Goal: Browse casually

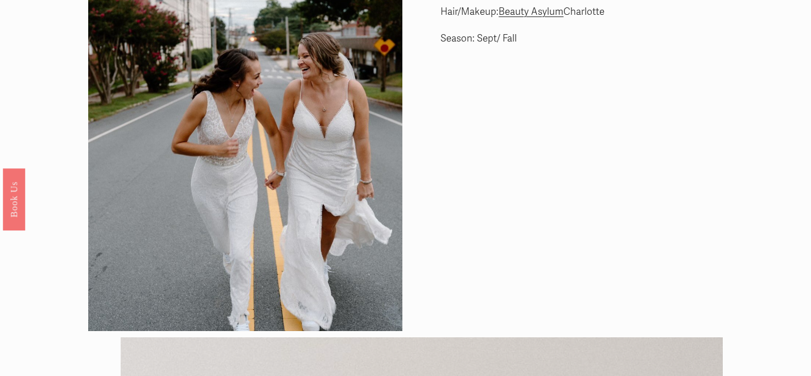
scroll to position [54, 0]
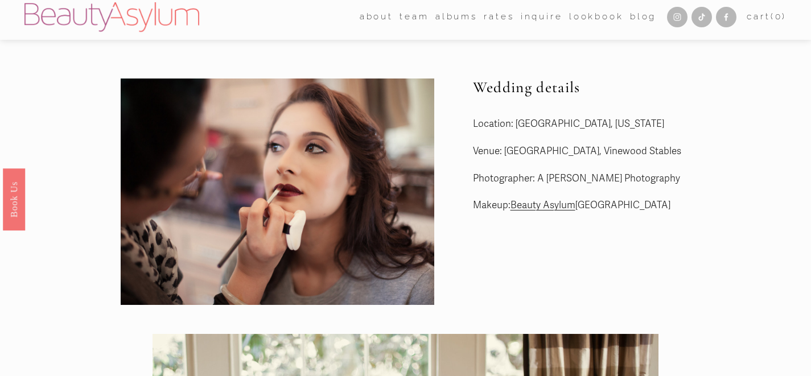
scroll to position [3, 0]
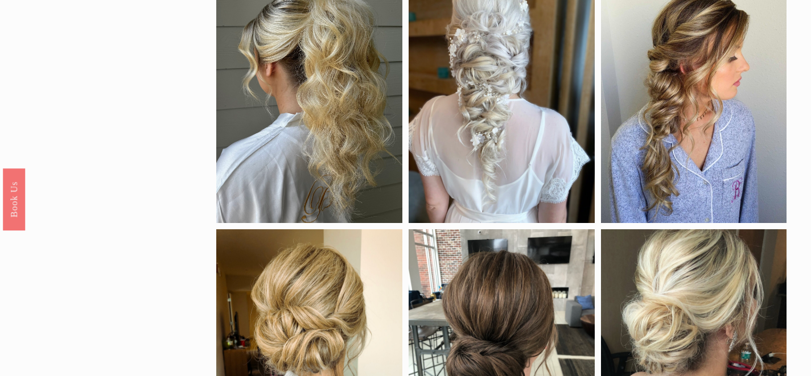
scroll to position [36, 0]
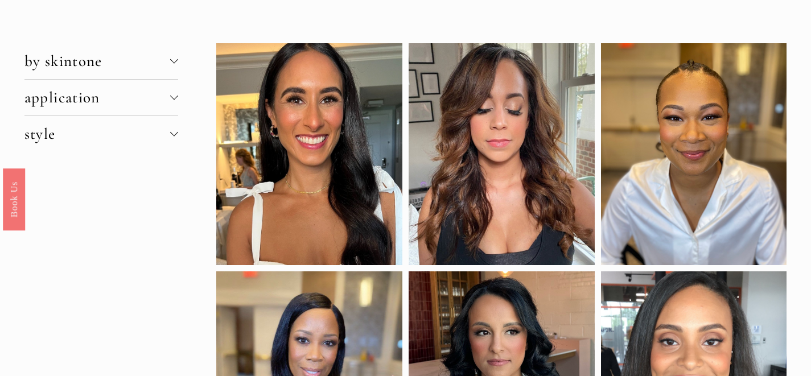
scroll to position [26, 0]
